Goal: Transaction & Acquisition: Purchase product/service

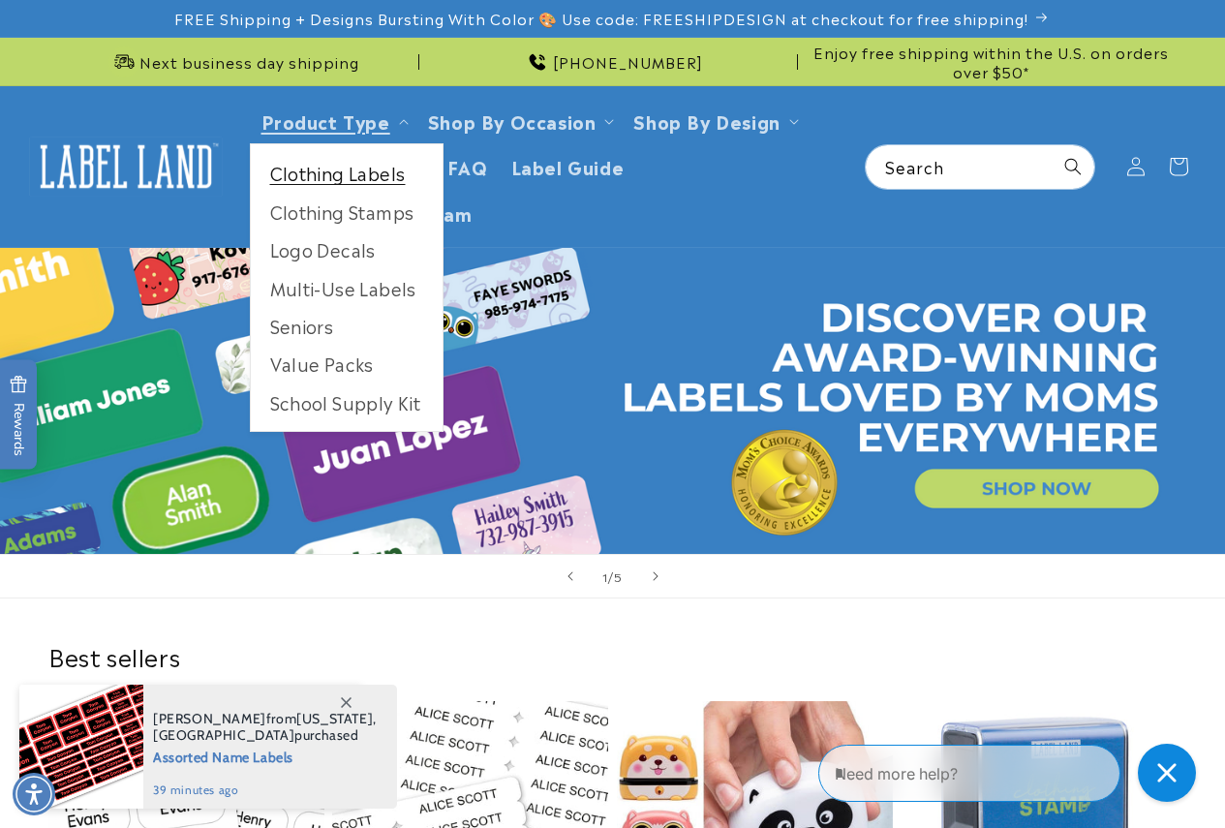
click at [353, 178] on link "Clothing Labels" at bounding box center [347, 173] width 192 height 38
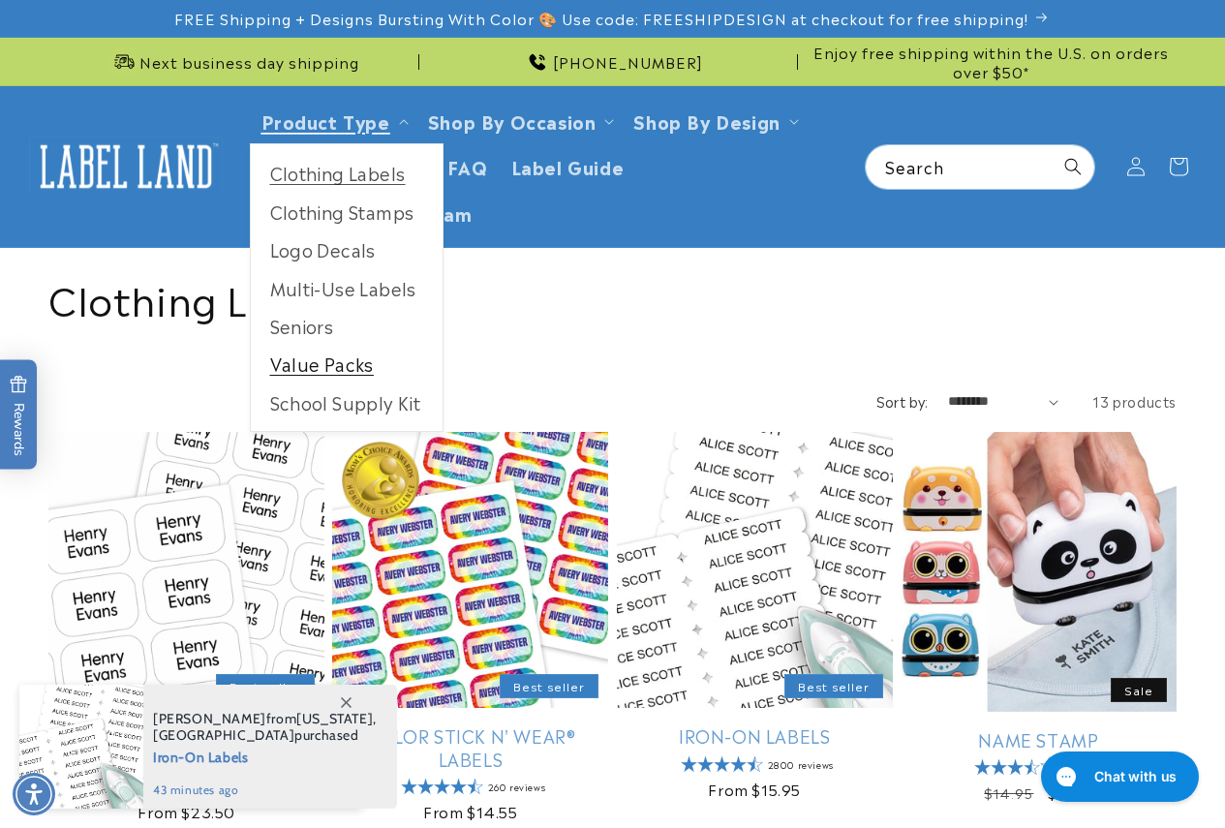
click at [371, 371] on link "Value Packs" at bounding box center [347, 364] width 192 height 38
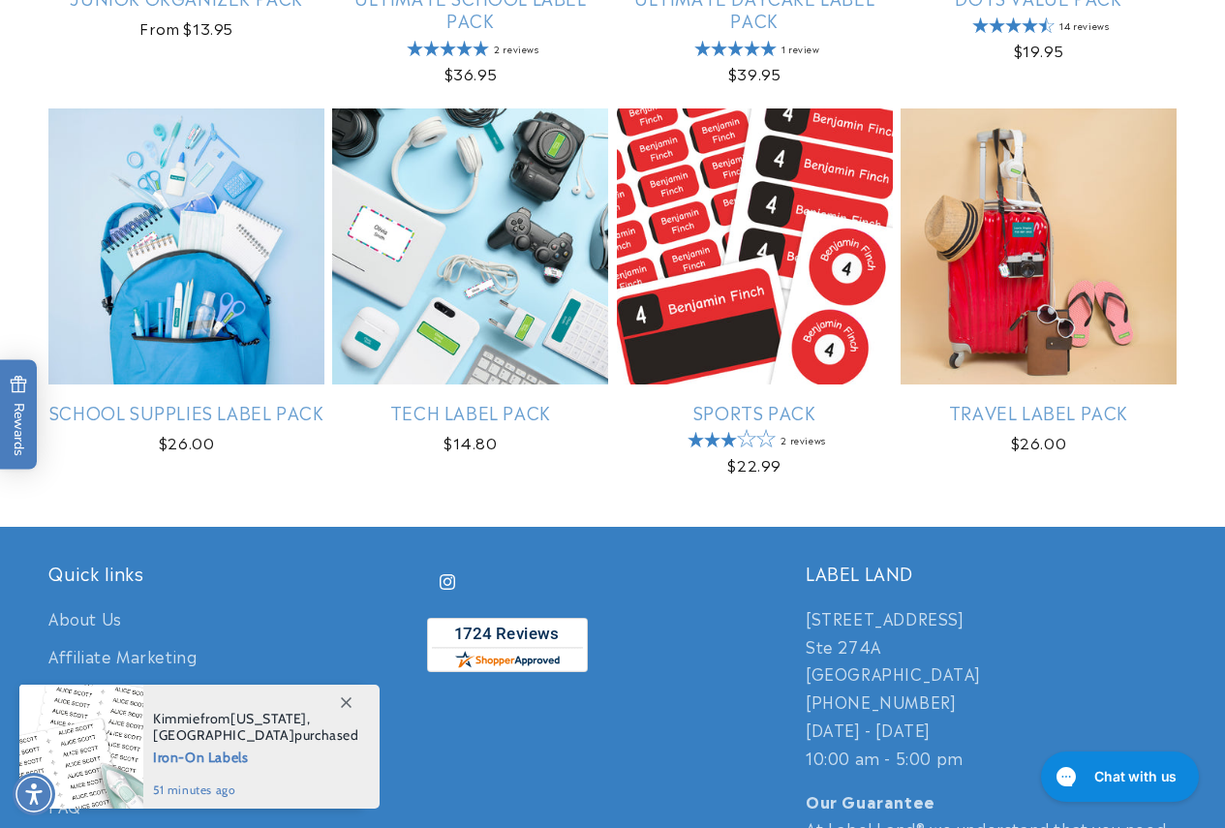
scroll to position [1162, 0]
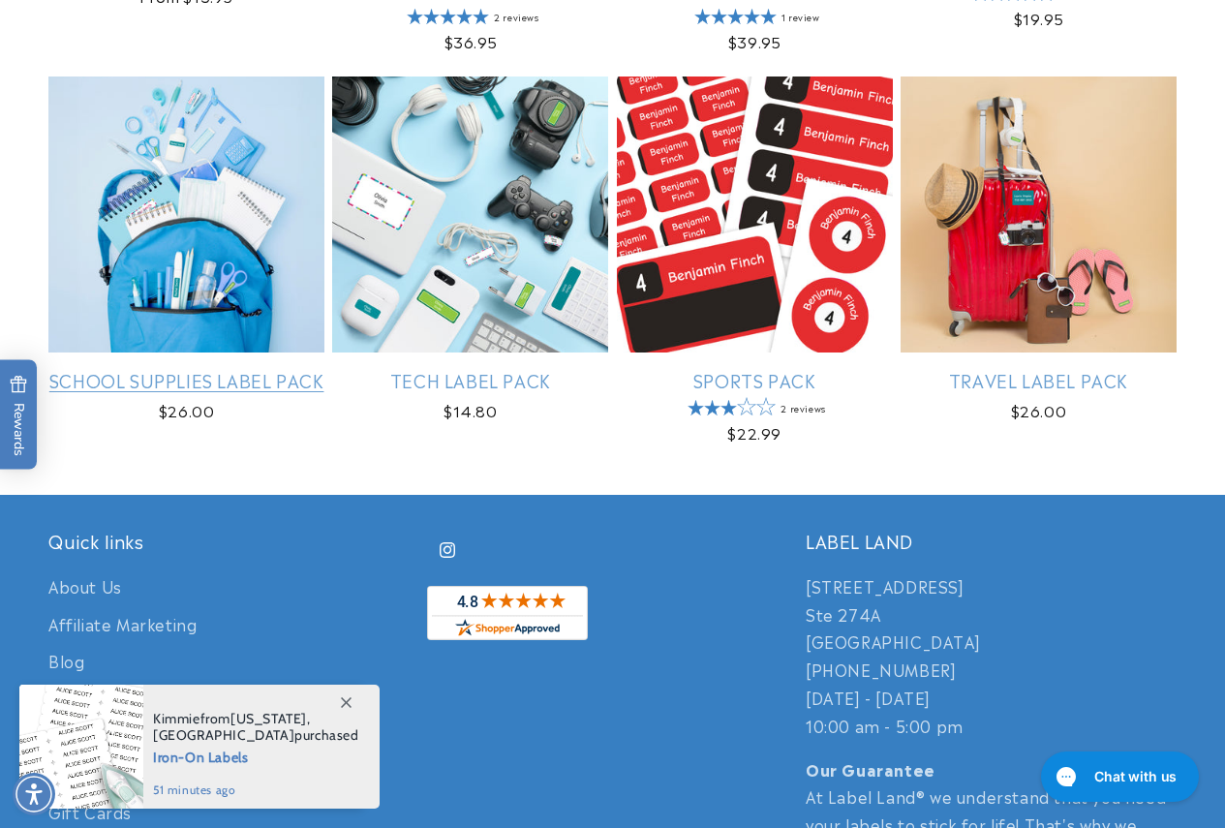
click at [254, 369] on link "School Supplies Label Pack" at bounding box center [186, 380] width 276 height 22
